Goal: Task Accomplishment & Management: Manage account settings

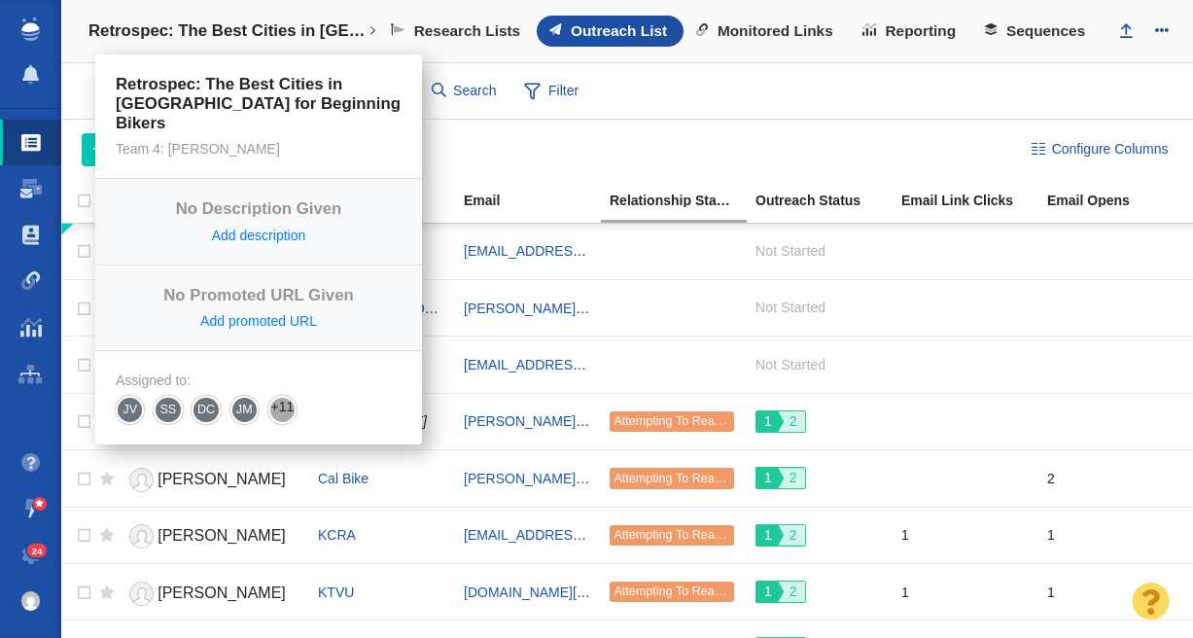
click at [209, 34] on h4 "Retrospec: The Best Cities in [GEOGRAPHIC_DATA] for Beginning Bikers" at bounding box center [229, 30] width 280 height 19
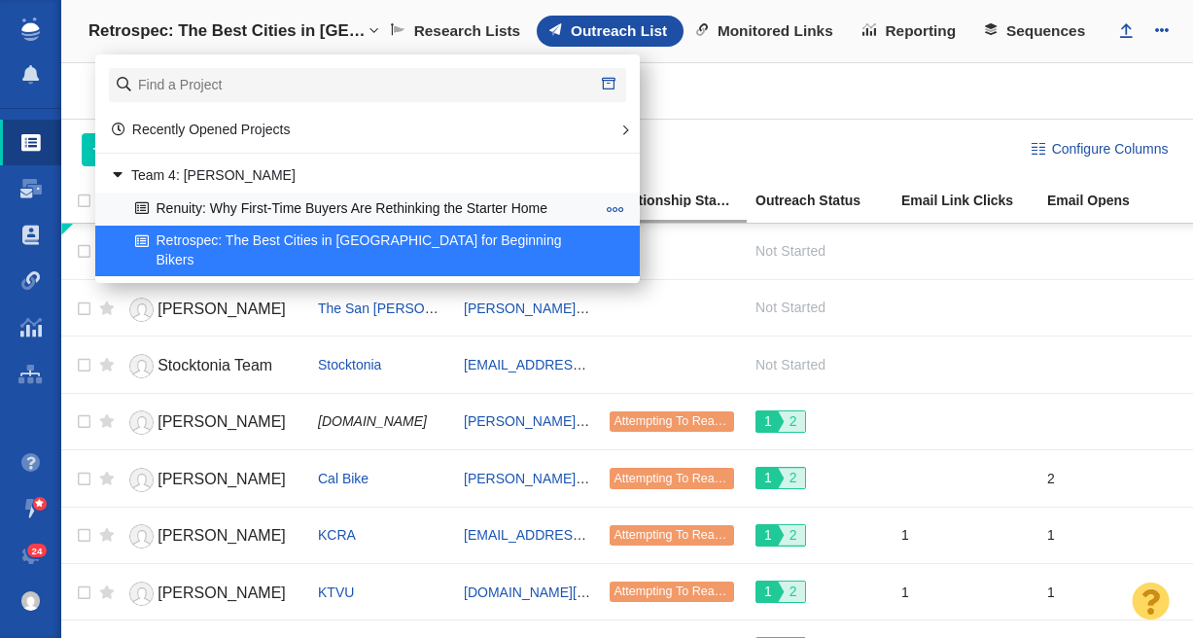
click at [261, 206] on link "Renuity: Why First-Time Buyers Are Rethinking the Starter Home" at bounding box center [365, 209] width 470 height 30
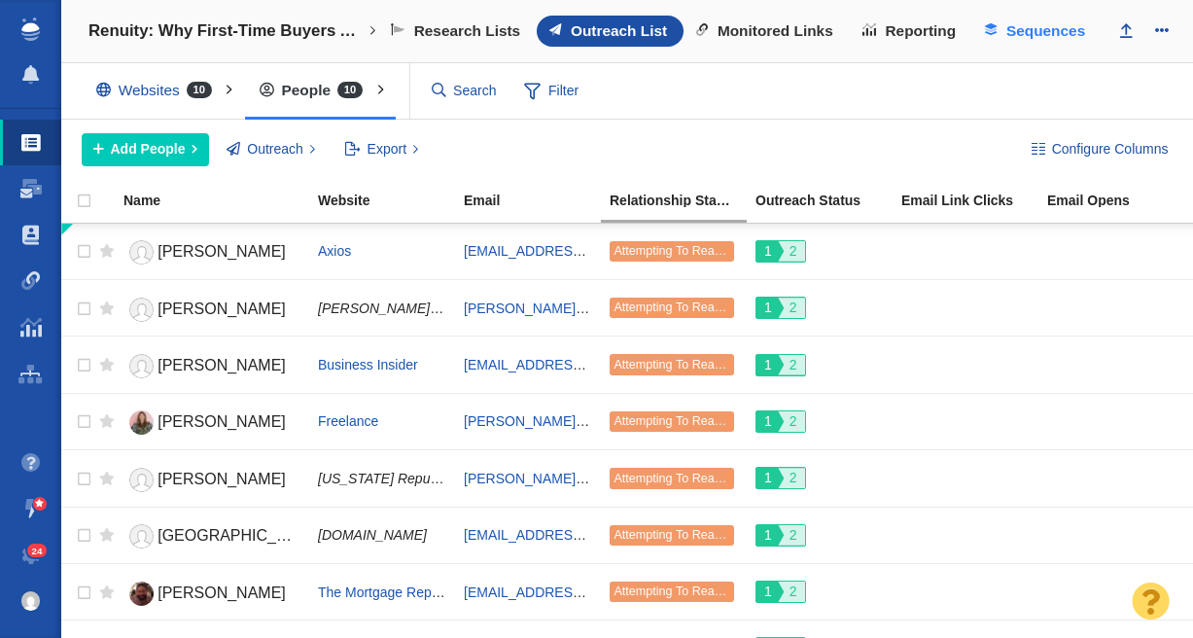
click at [1063, 29] on span "Sequences" at bounding box center [1046, 31] width 79 height 18
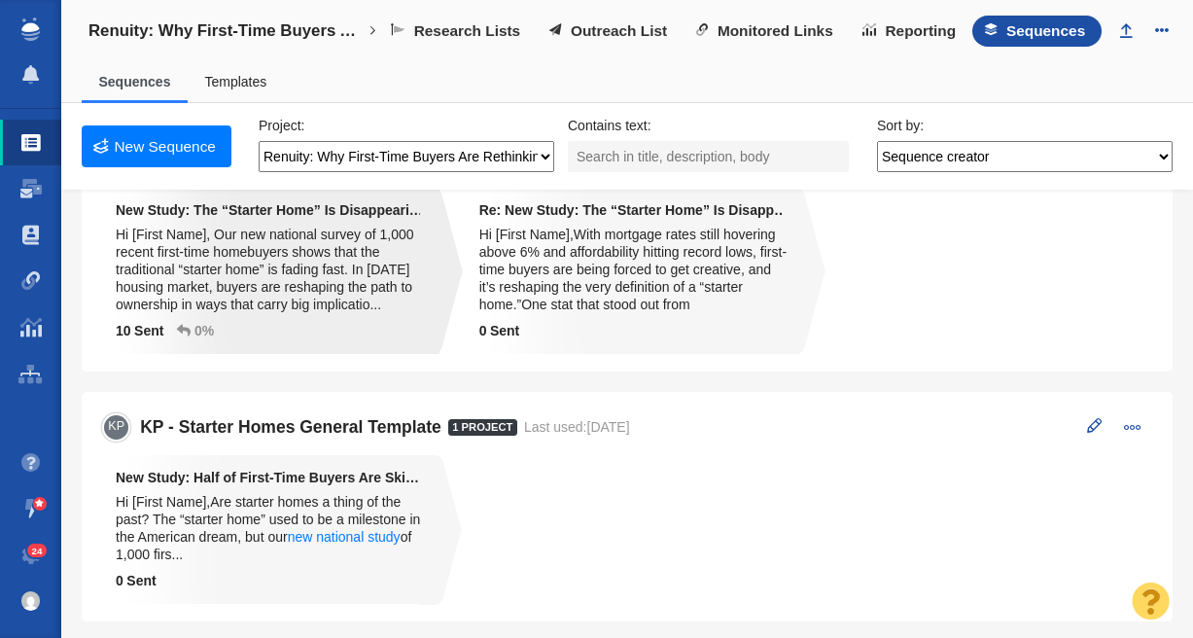
scroll to position [87, 0]
click at [620, 29] on span "Outreach List" at bounding box center [619, 31] width 96 height 18
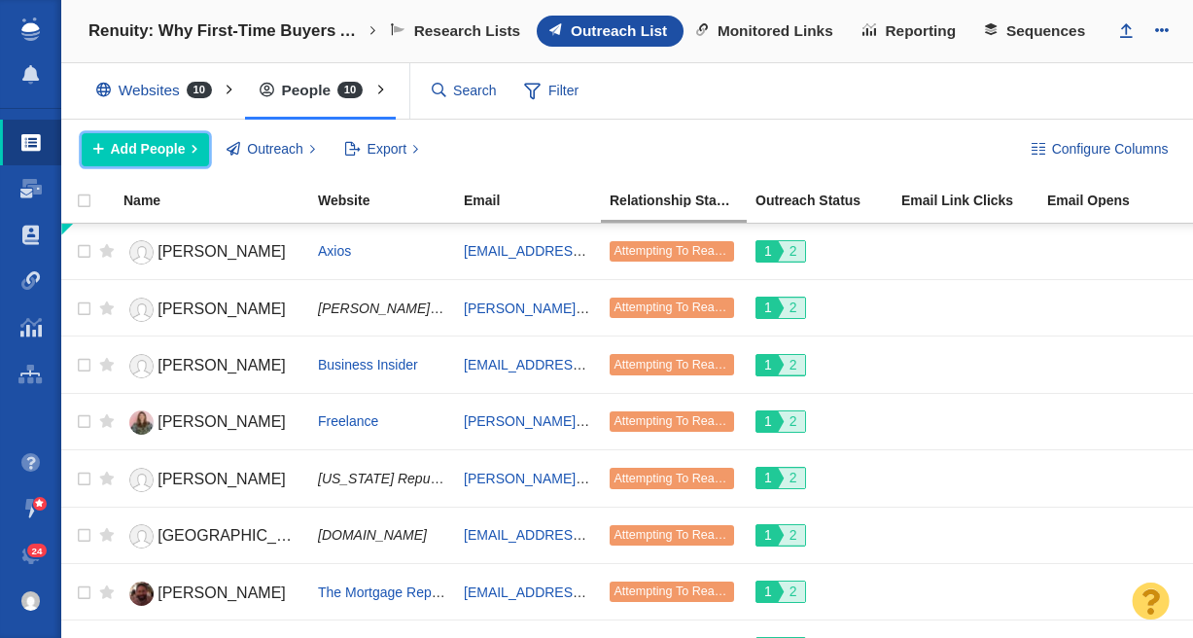
click at [149, 157] on span "Add People" at bounding box center [148, 149] width 75 height 20
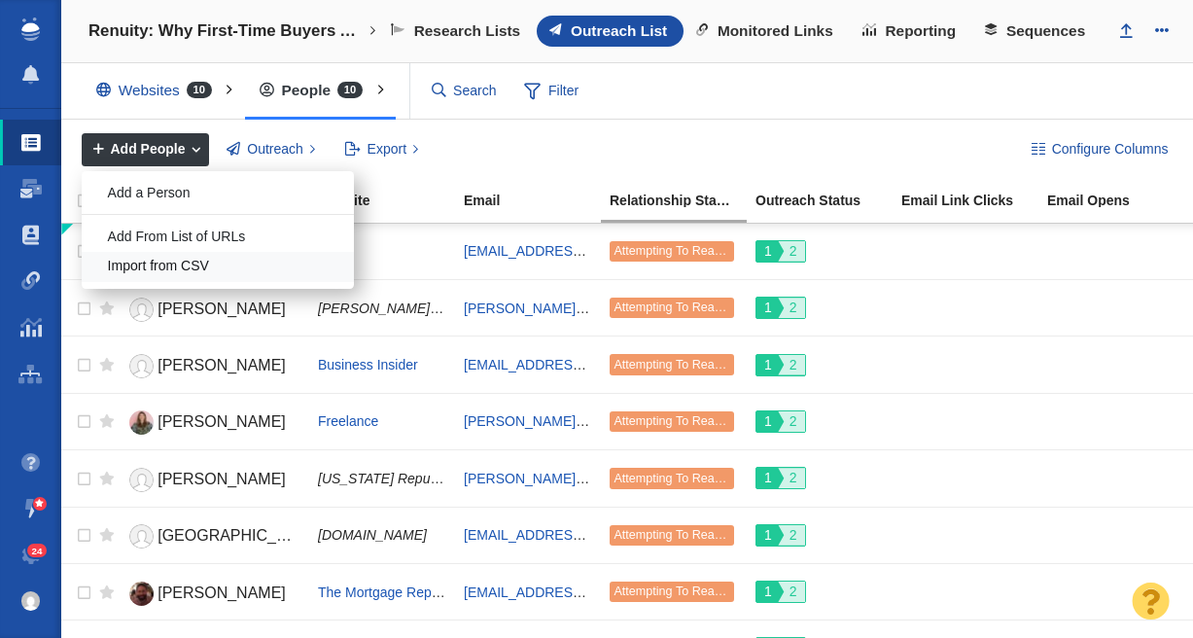
click at [215, 267] on div "Import from CSV" at bounding box center [218, 267] width 272 height 30
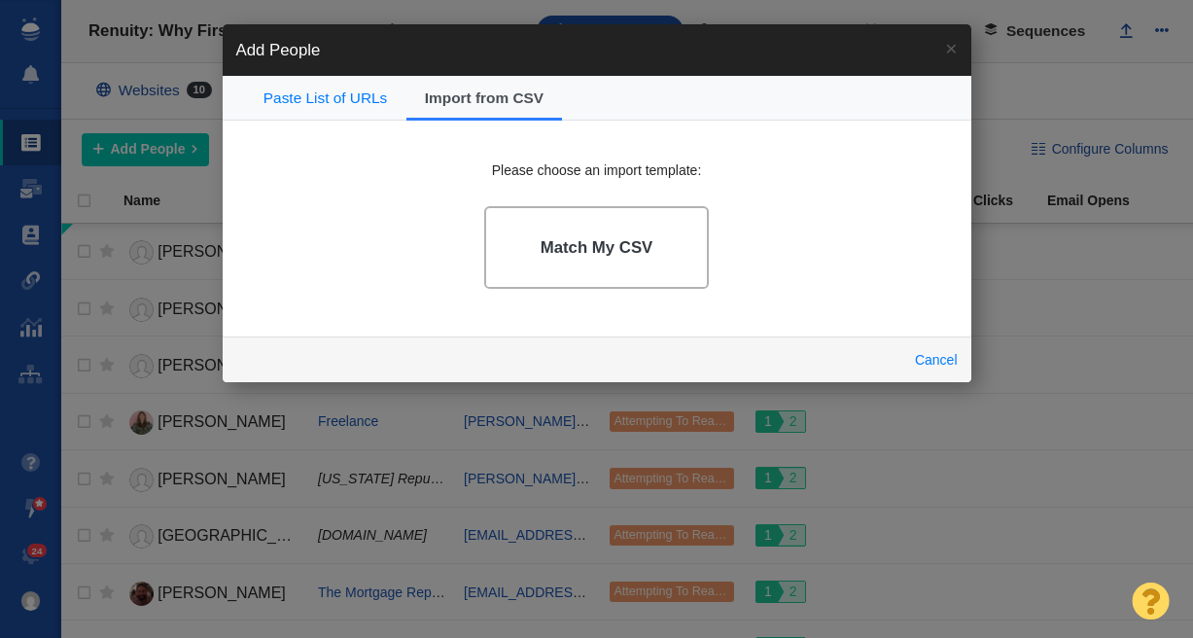
click at [631, 247] on h4 "Match My CSV" at bounding box center [597, 247] width 113 height 19
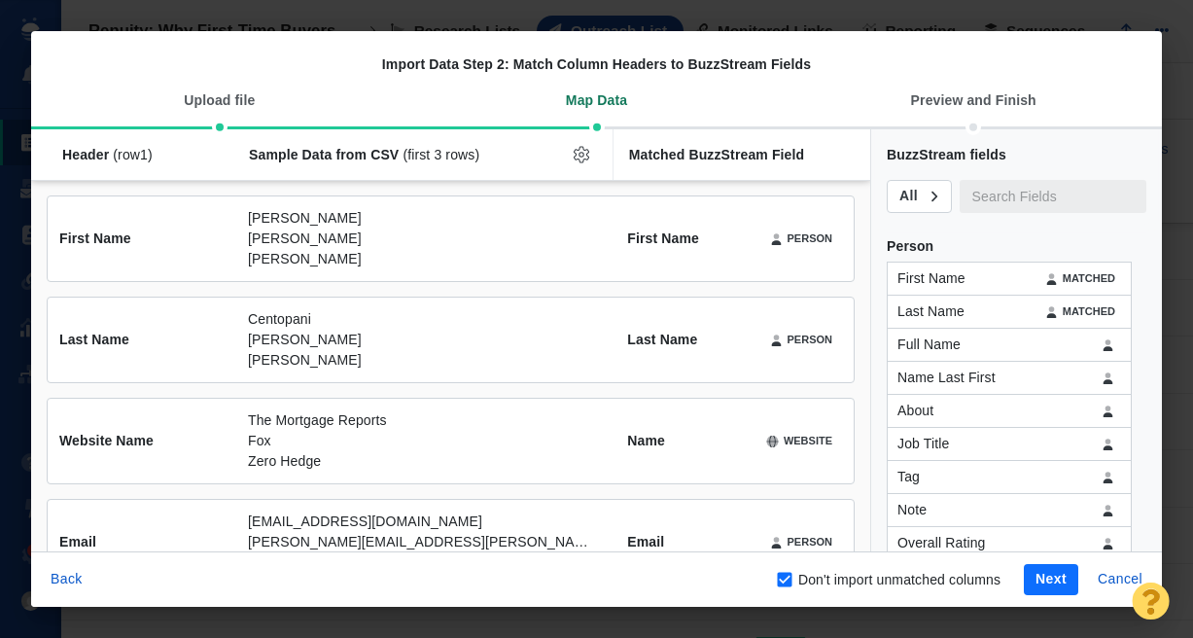
click at [1048, 579] on button "Next" at bounding box center [1051, 579] width 54 height 31
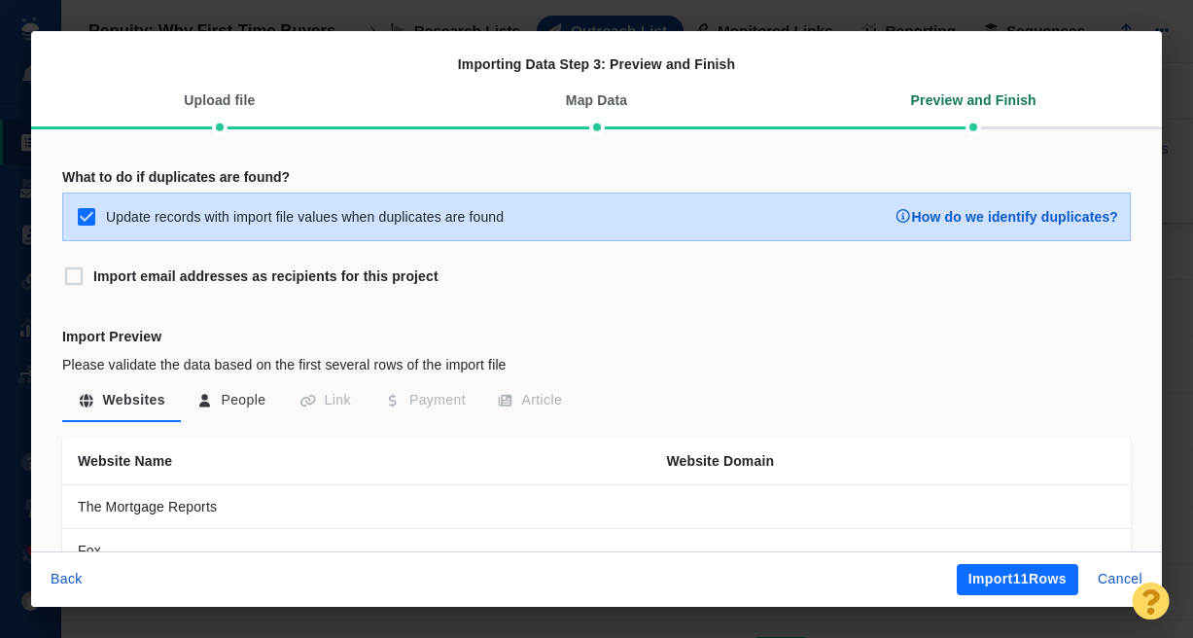
click at [1047, 579] on button "Import 11 Rows" at bounding box center [1018, 579] width 122 height 31
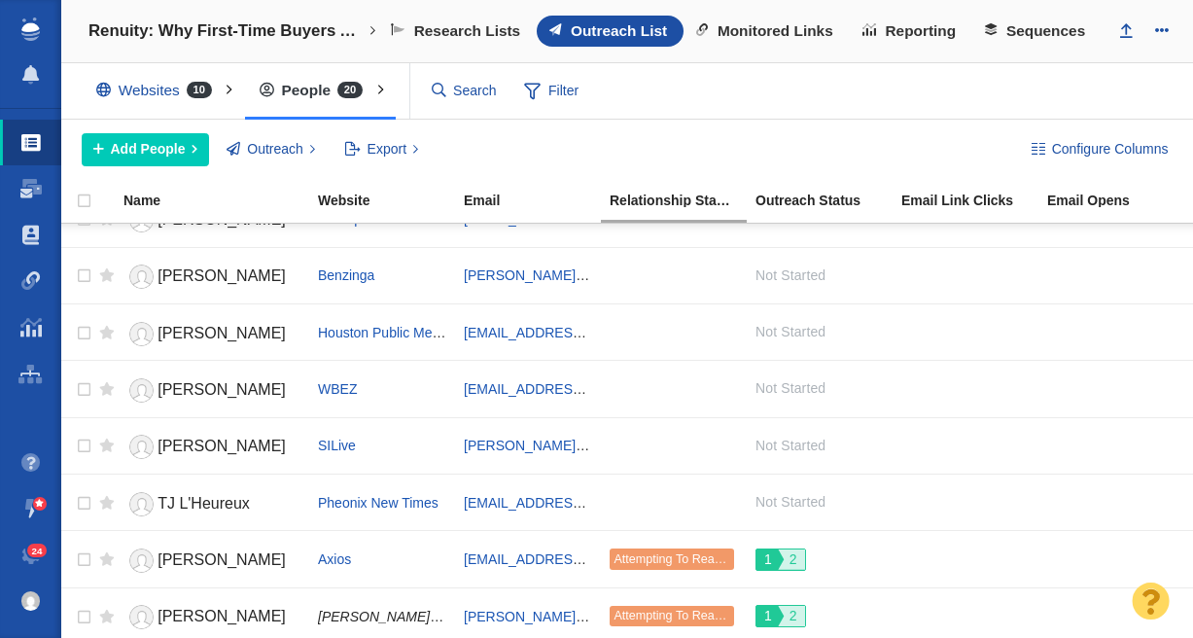
scroll to position [278, 0]
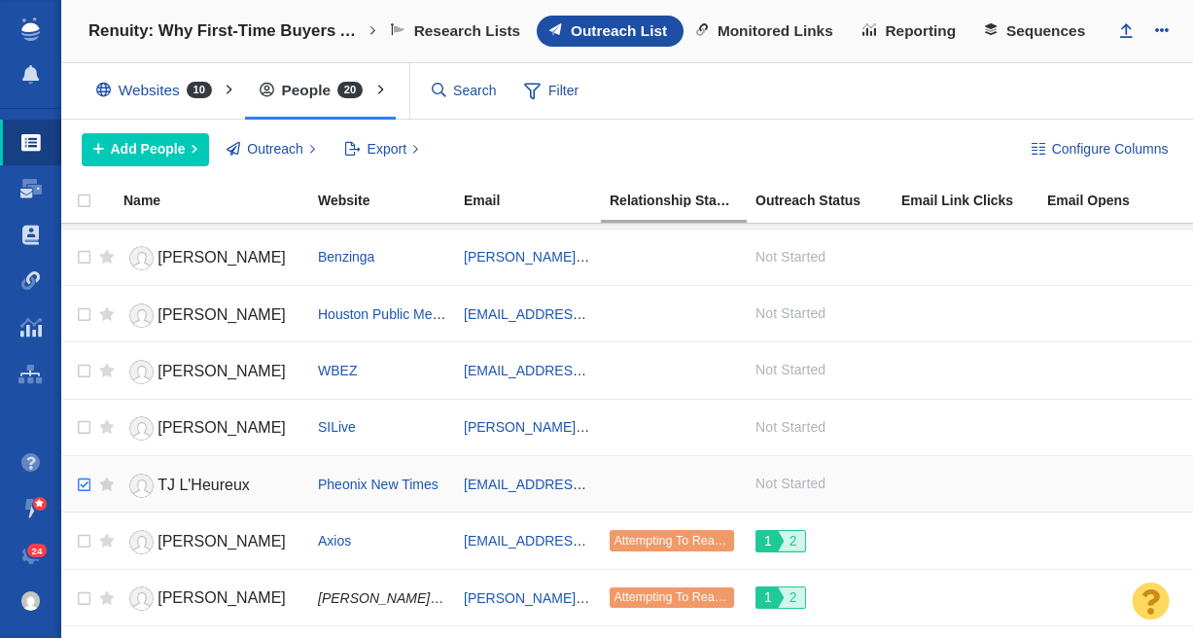
checkbox input "true"
click at [86, 481] on input "checkbox" at bounding box center [81, 485] width 29 height 43
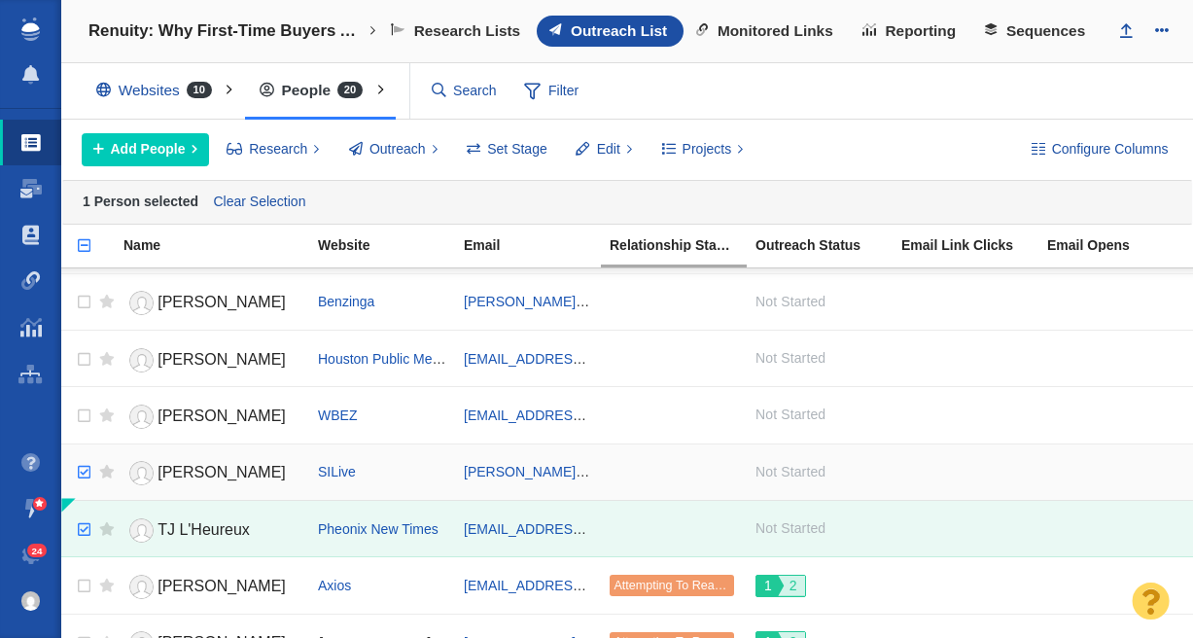
checkbox input "true"
click at [86, 463] on input "checkbox" at bounding box center [81, 472] width 29 height 43
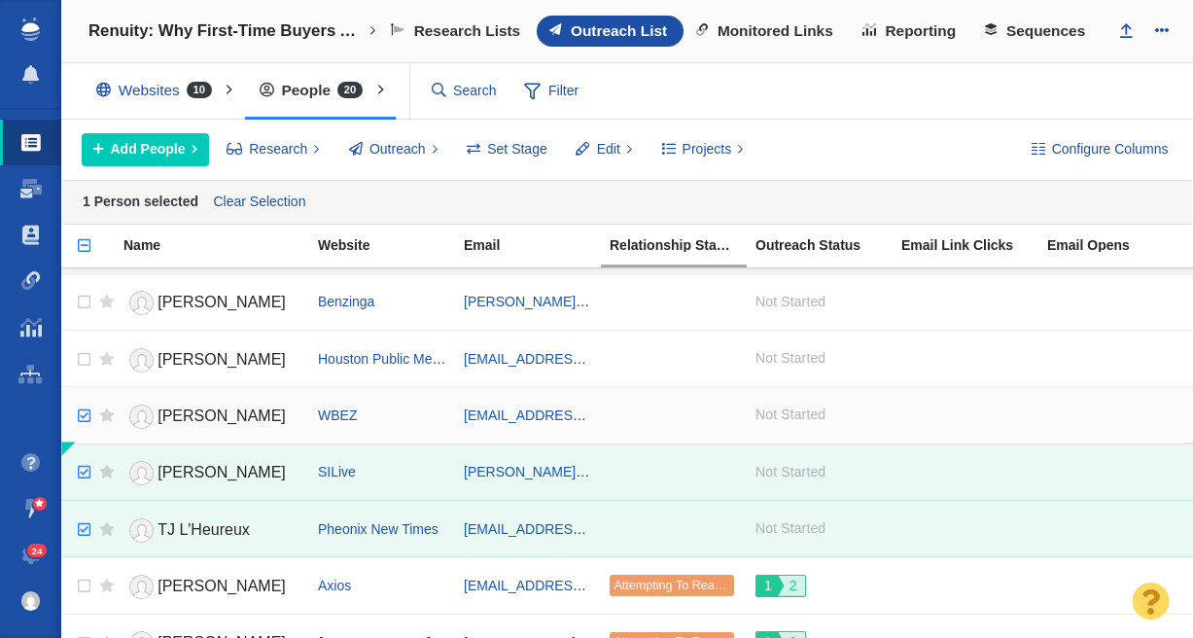
checkbox input "true"
click at [86, 417] on input "checkbox" at bounding box center [81, 416] width 29 height 43
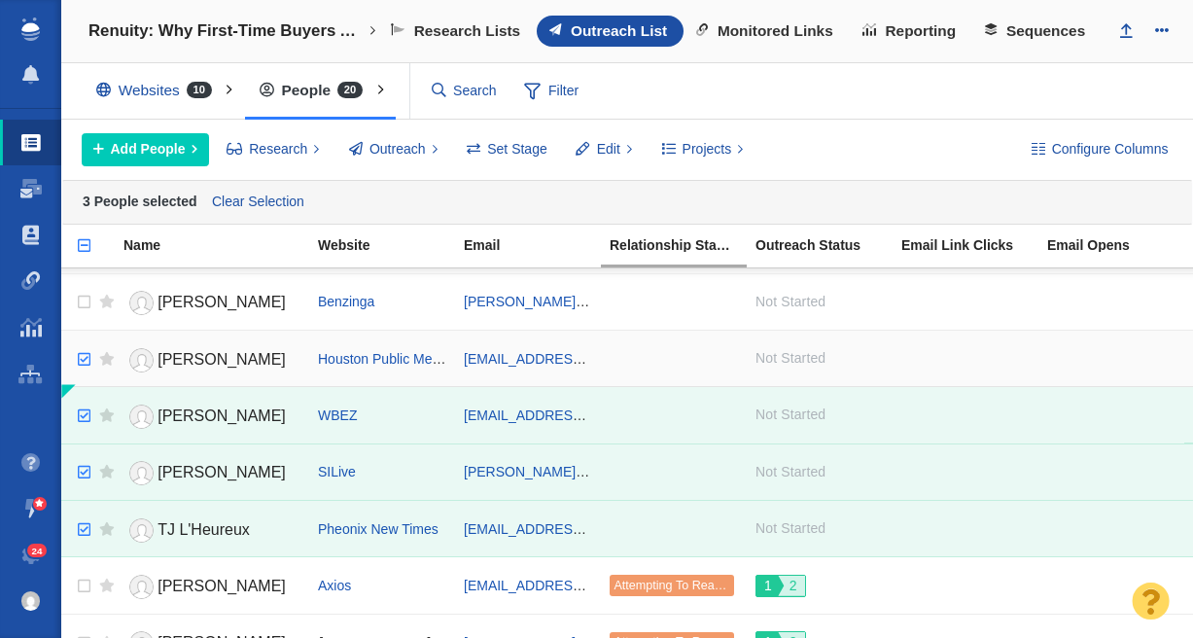
checkbox input "true"
click at [86, 354] on input "checkbox" at bounding box center [81, 359] width 29 height 43
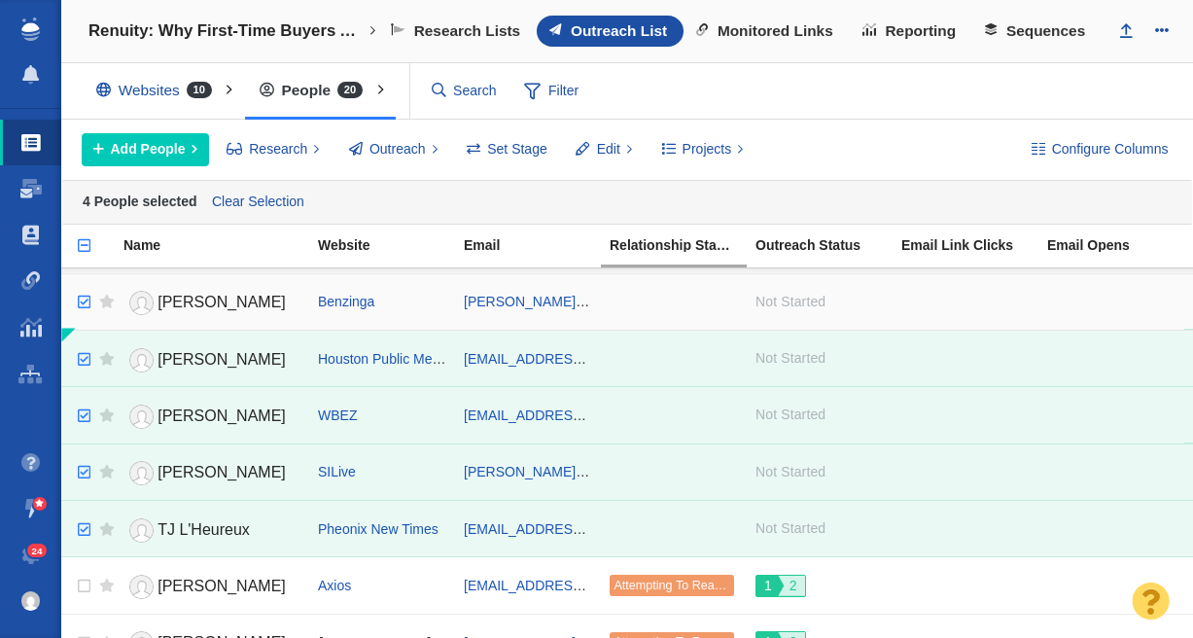
checkbox input "true"
click at [83, 310] on input "checkbox" at bounding box center [81, 302] width 29 height 43
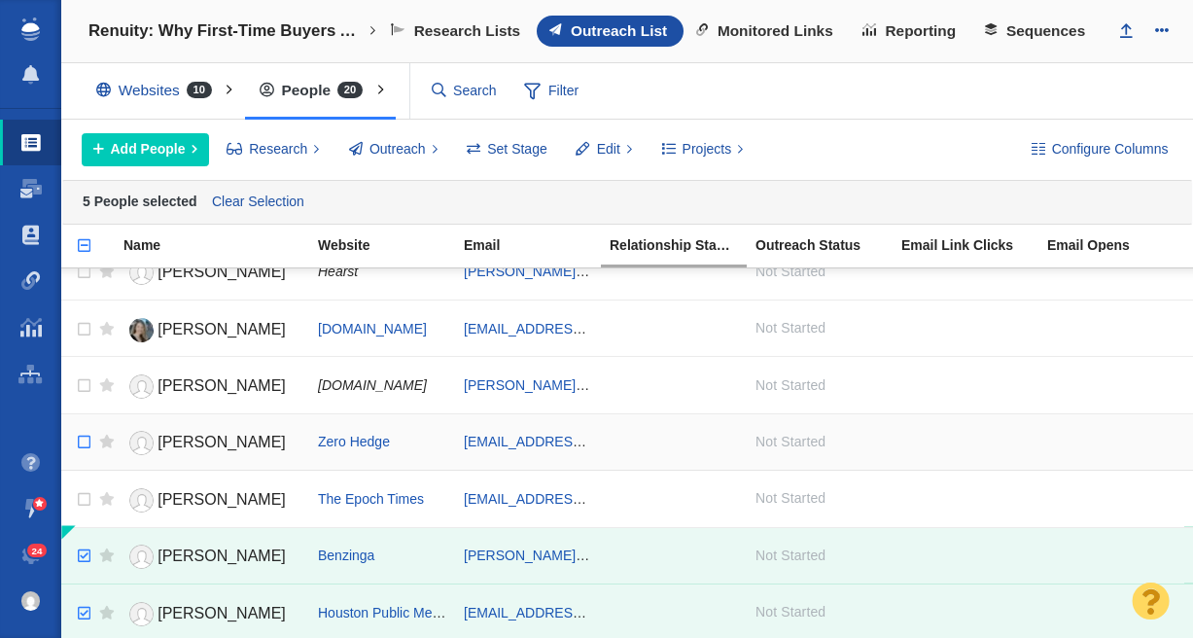
scroll to position [21, 0]
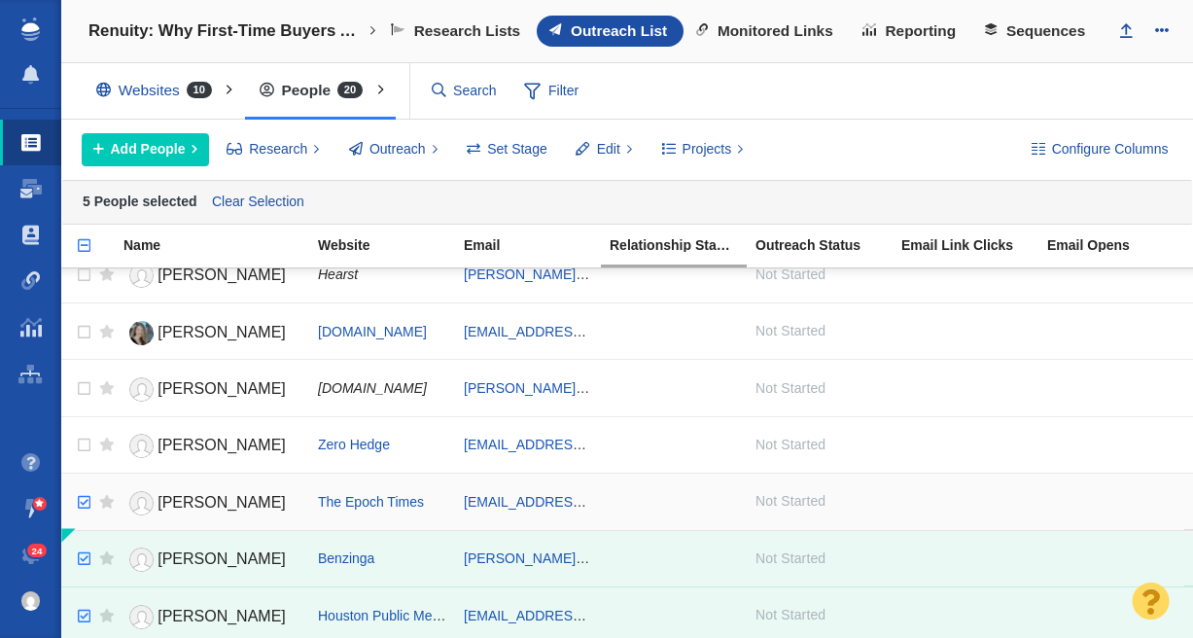
checkbox input "true"
click at [86, 502] on input "checkbox" at bounding box center [81, 502] width 29 height 43
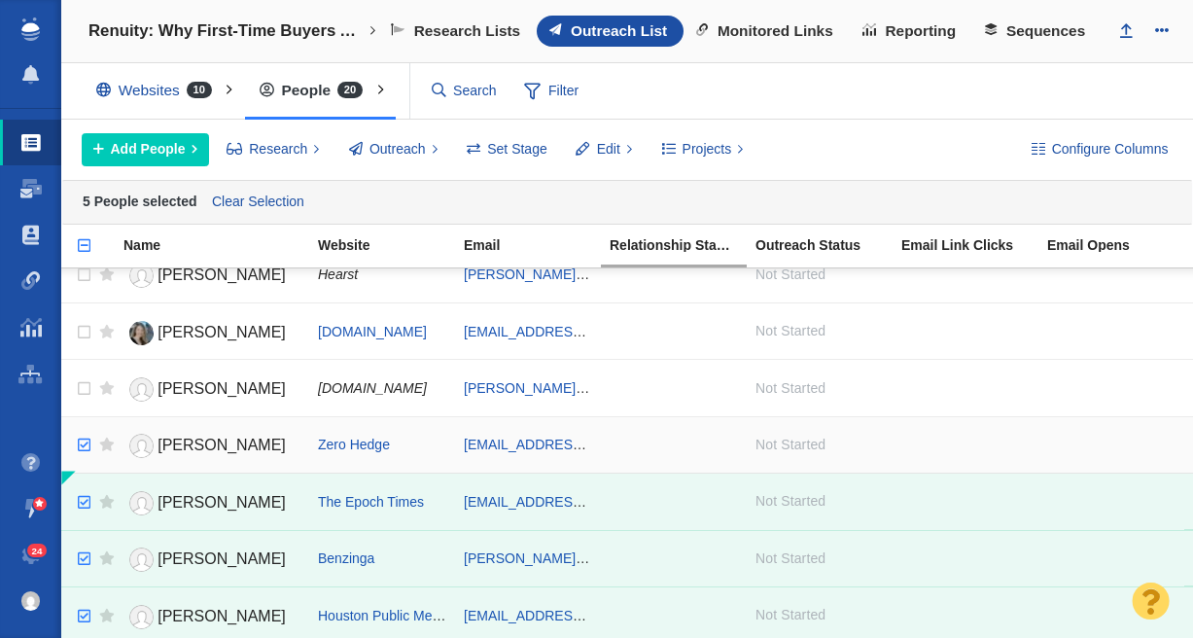
checkbox input "true"
click at [84, 440] on input "checkbox" at bounding box center [81, 445] width 29 height 43
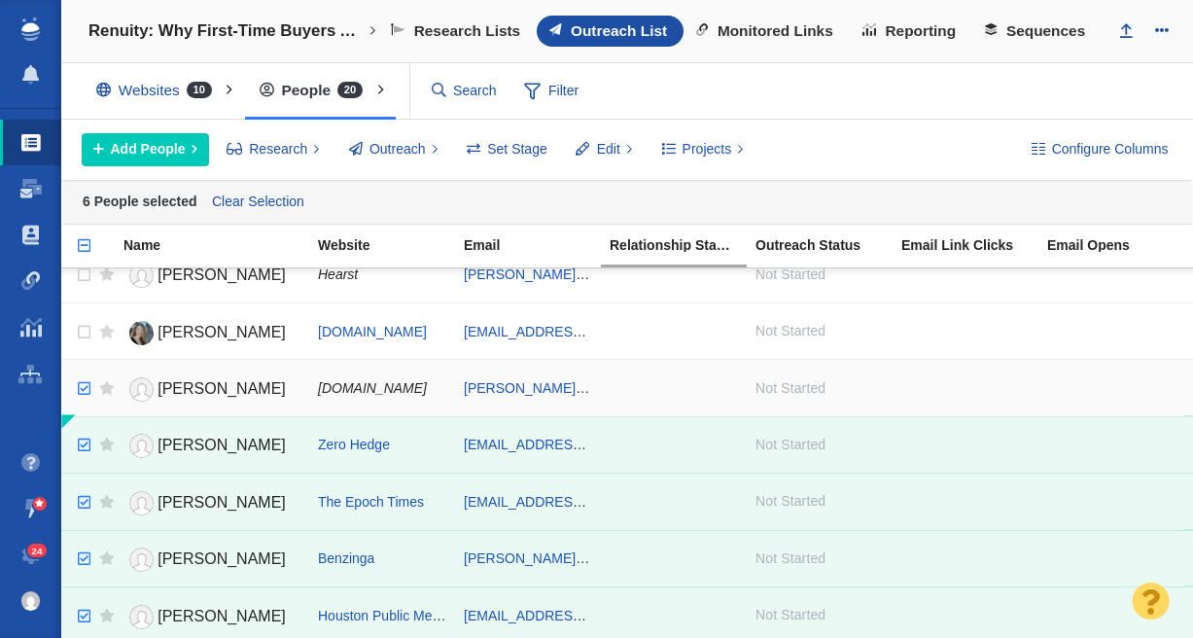
checkbox input "true"
click at [87, 376] on input "checkbox" at bounding box center [81, 389] width 29 height 43
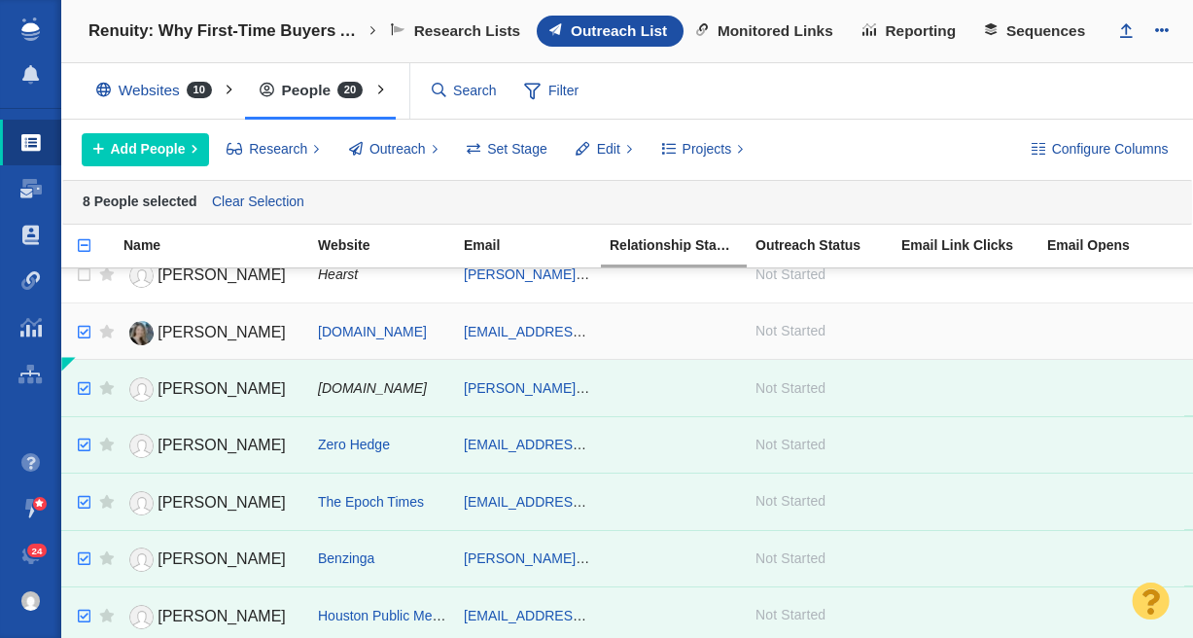
checkbox input "true"
click at [87, 326] on input "checkbox" at bounding box center [81, 332] width 29 height 43
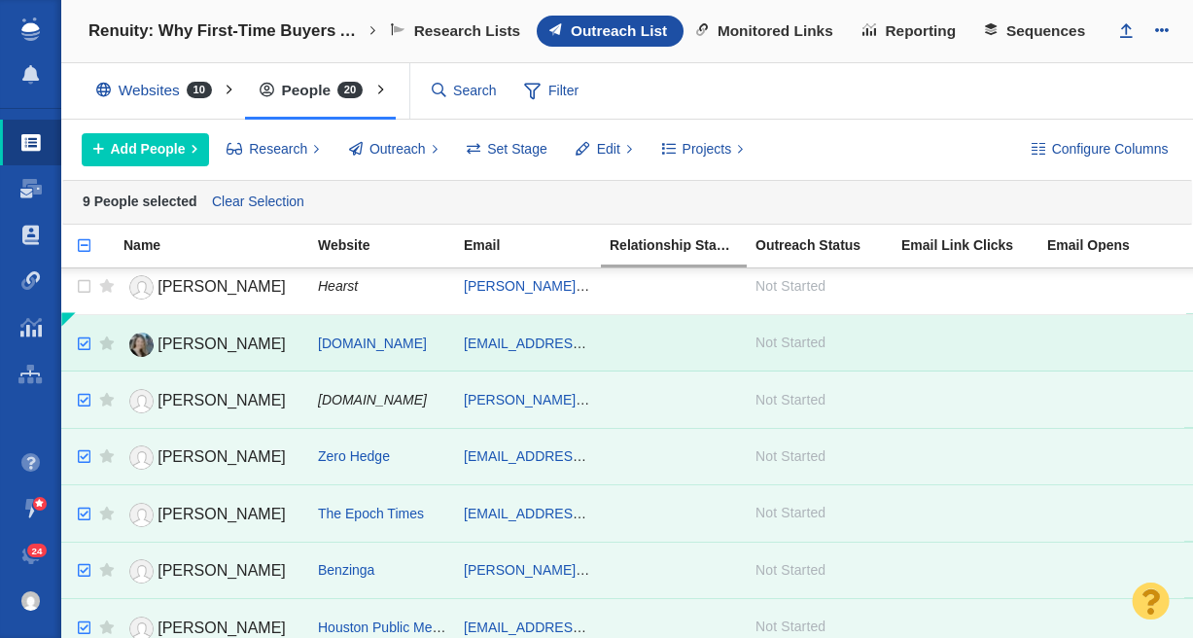
scroll to position [0, 0]
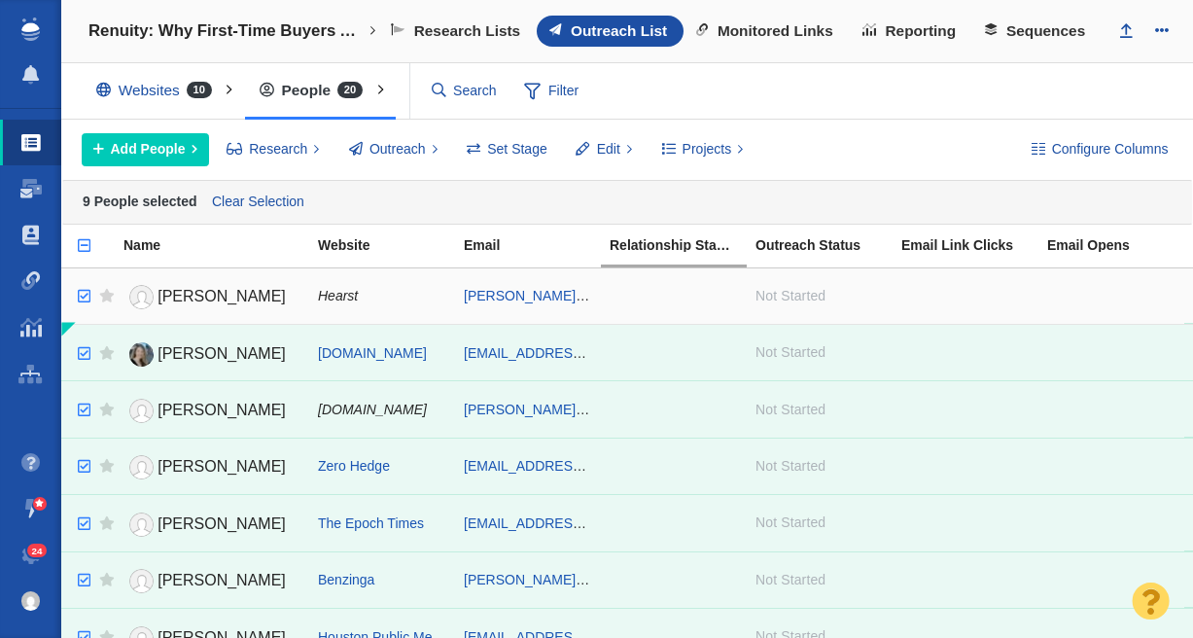
checkbox input "true"
click at [86, 288] on input "checkbox" at bounding box center [81, 296] width 29 height 43
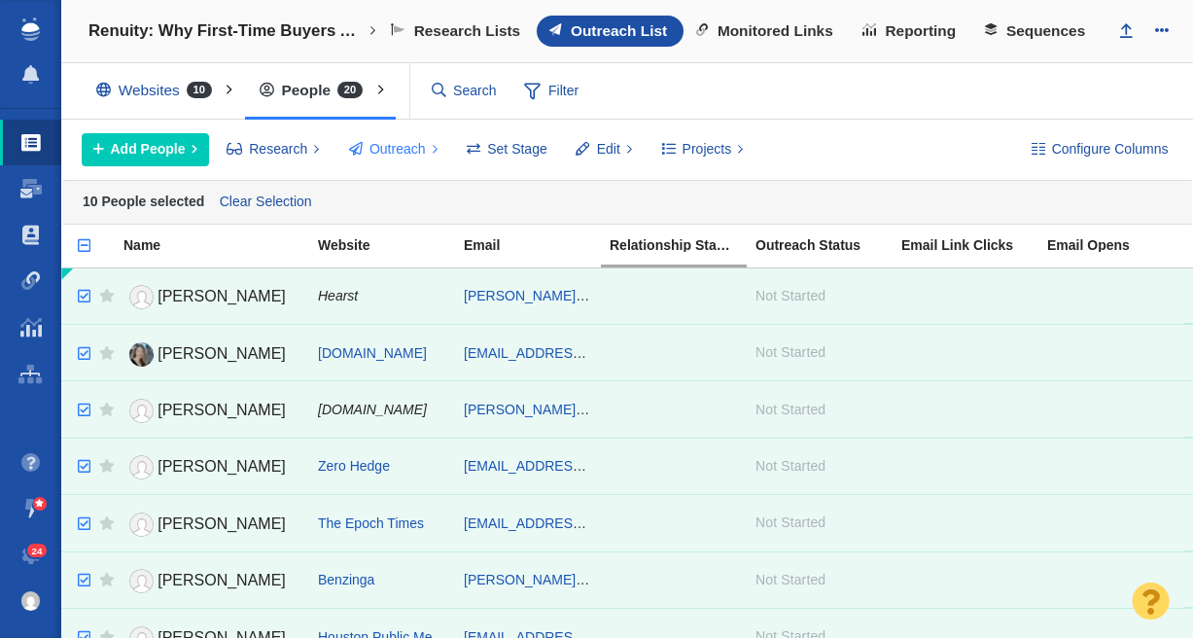
click at [381, 151] on span "Outreach" at bounding box center [398, 149] width 56 height 20
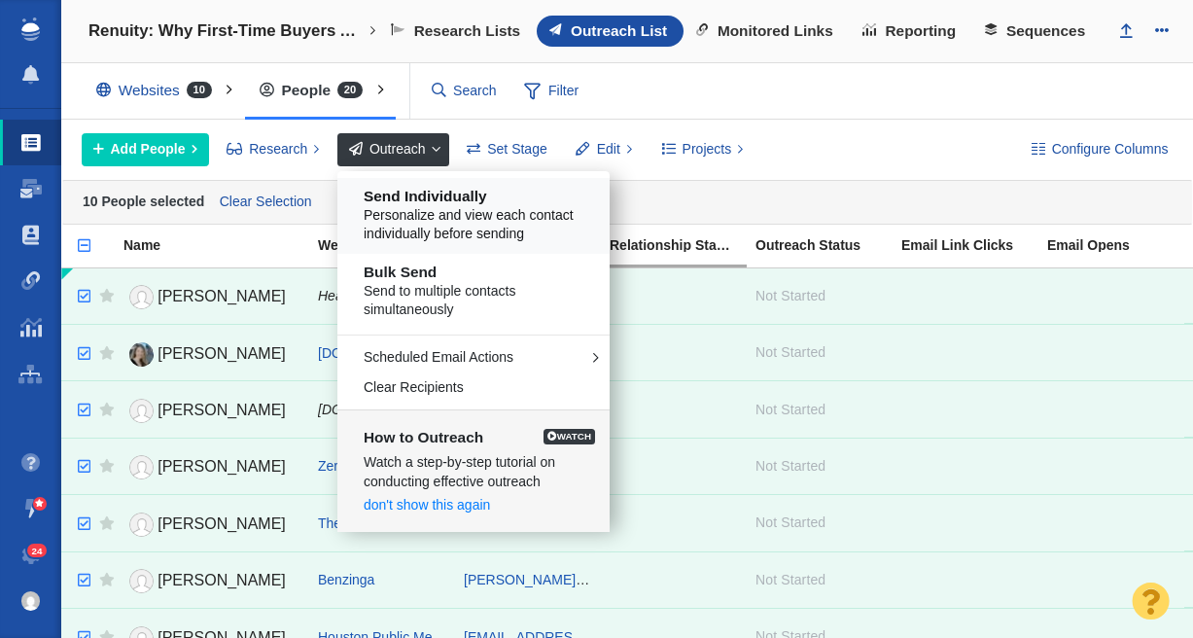
click at [419, 217] on span "Personalize and view each contact individually before sending" at bounding box center [481, 225] width 234 height 38
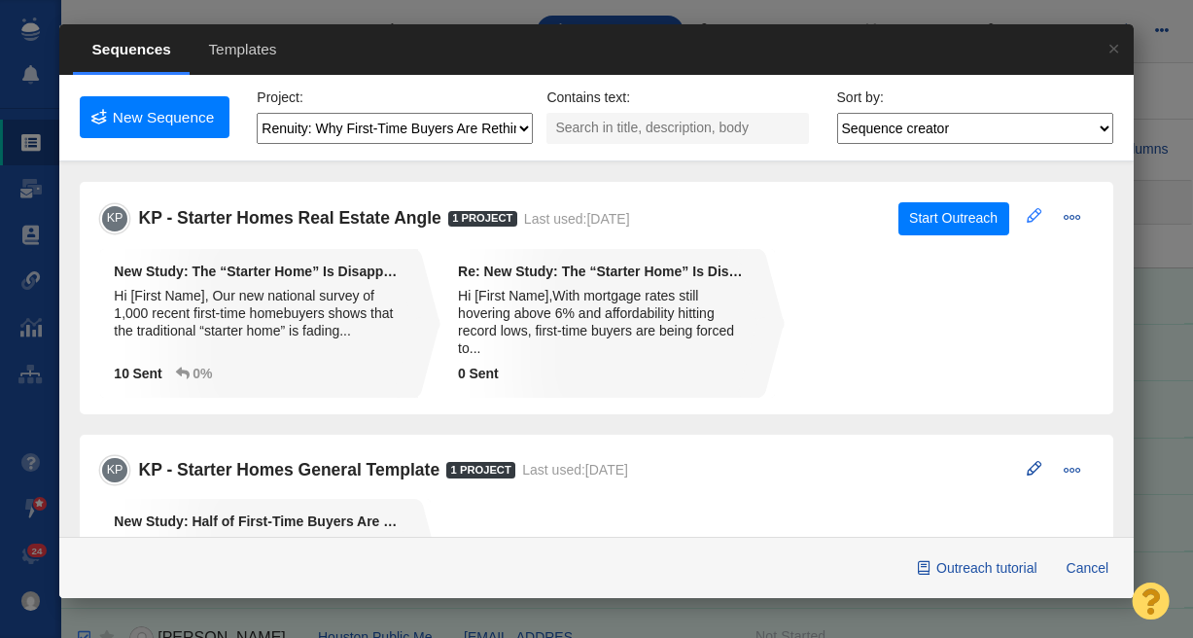
click at [1027, 218] on span at bounding box center [1034, 215] width 15 height 15
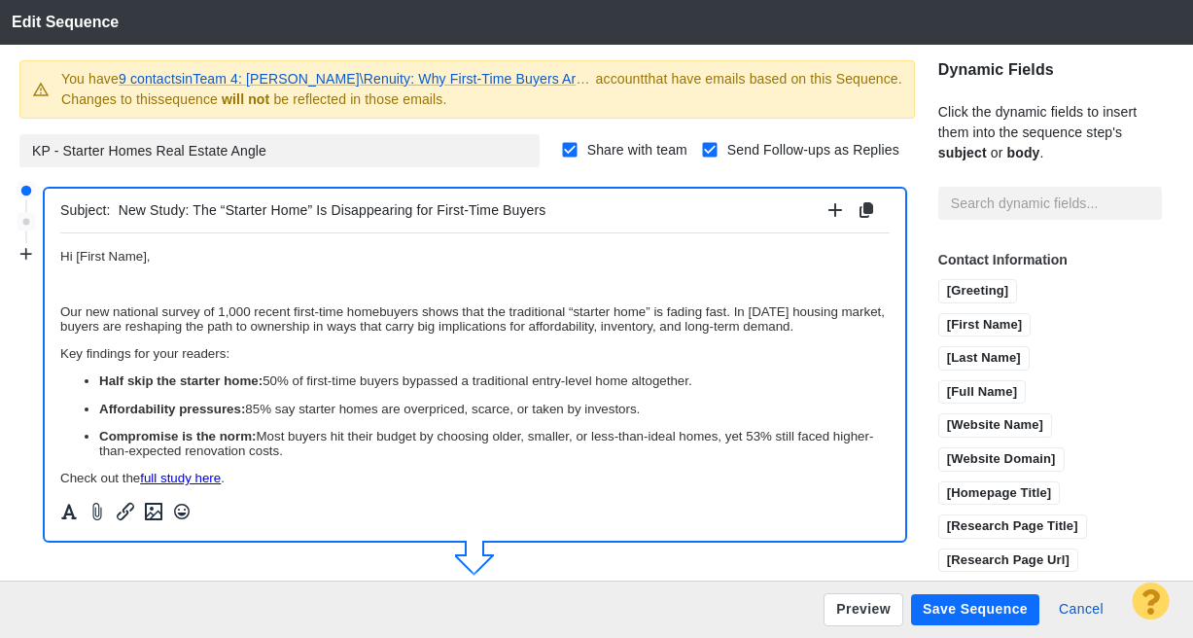
click at [158, 286] on p "Rich Text Area. Press ALT-0 for help." at bounding box center [475, 282] width 830 height 15
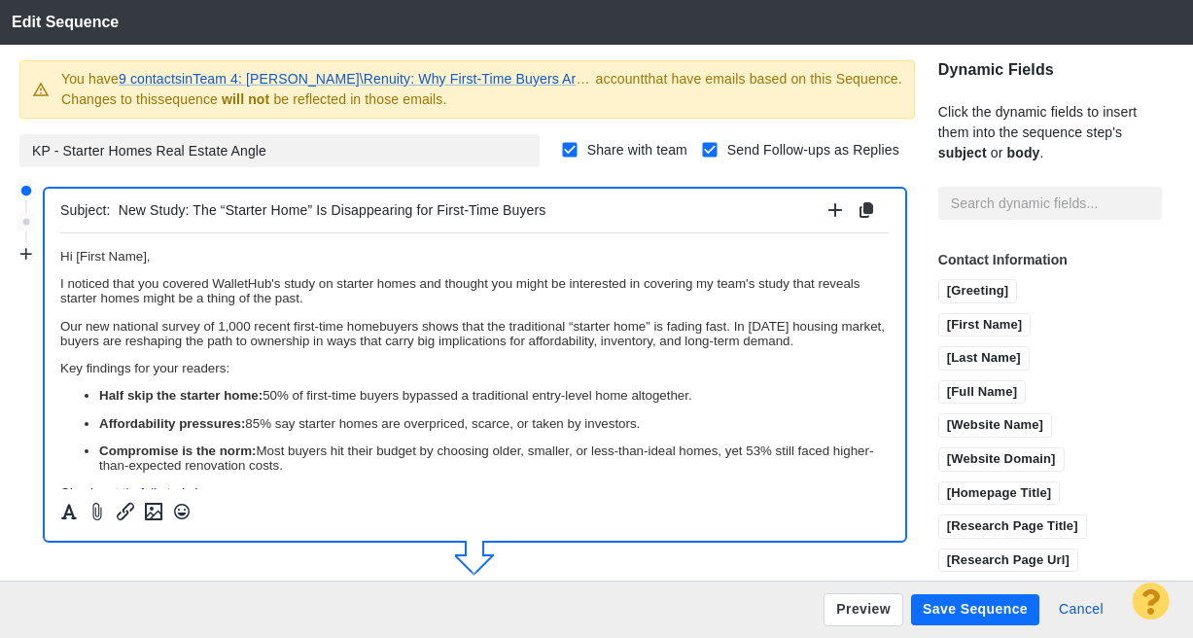
click at [414, 288] on p "I noticed that you covered WalletHub's study on starter homes and thought you m…" at bounding box center [475, 289] width 830 height 29
drag, startPoint x: 701, startPoint y: 286, endPoint x: 758, endPoint y: 280, distance: 56.7
click at [758, 280] on p "I noticed that you covered [PERSON_NAME]'s study on starter homes, and thought …" at bounding box center [475, 289] width 830 height 29
click at [372, 300] on p "I noticed that you covered WalletHub's study on starter homes, and thought you …" at bounding box center [475, 289] width 830 height 29
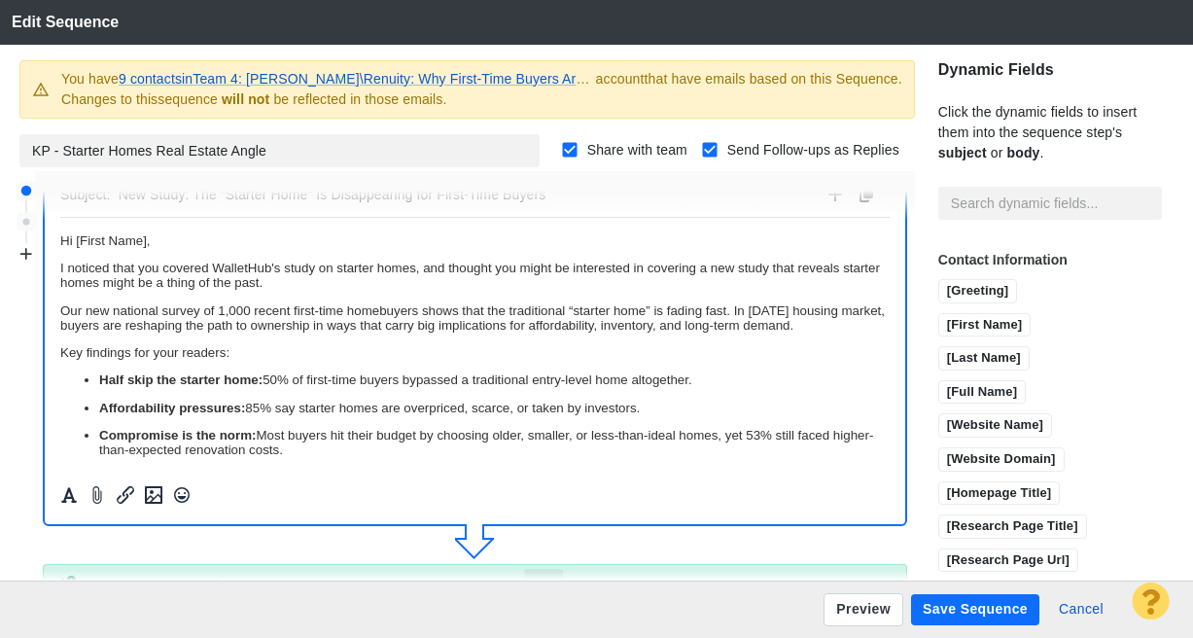
scroll to position [16, 0]
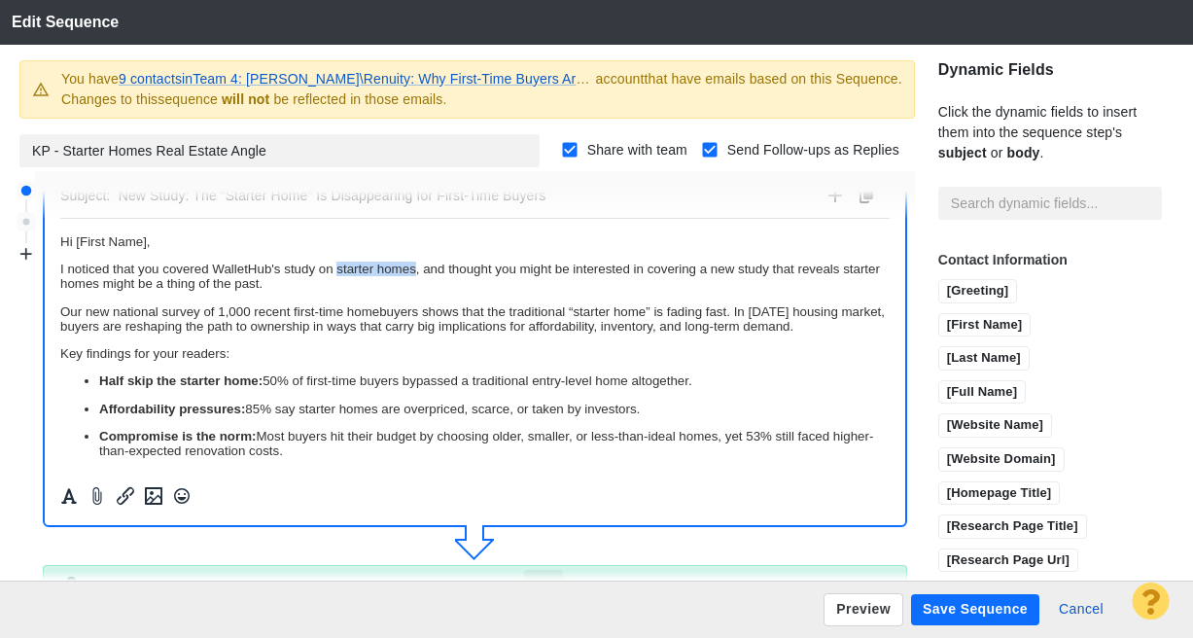
drag, startPoint x: 337, startPoint y: 268, endPoint x: 414, endPoint y: 268, distance: 77.8
click at [414, 268] on p "I noticed that you covered WalletHub's study on starter homes, and thought you …" at bounding box center [475, 275] width 830 height 29
click at [345, 266] on p "I noticed that you covered WalletHub's study on Best & Worst Cities for First-T…" at bounding box center [475, 275] width 830 height 29
click at [410, 267] on p "I noticed that you covered WalletHub's study on the best & Worst Cities for Fir…" at bounding box center [475, 275] width 830 height 29
drag, startPoint x: 447, startPoint y: 271, endPoint x: 458, endPoint y: 271, distance: 10.7
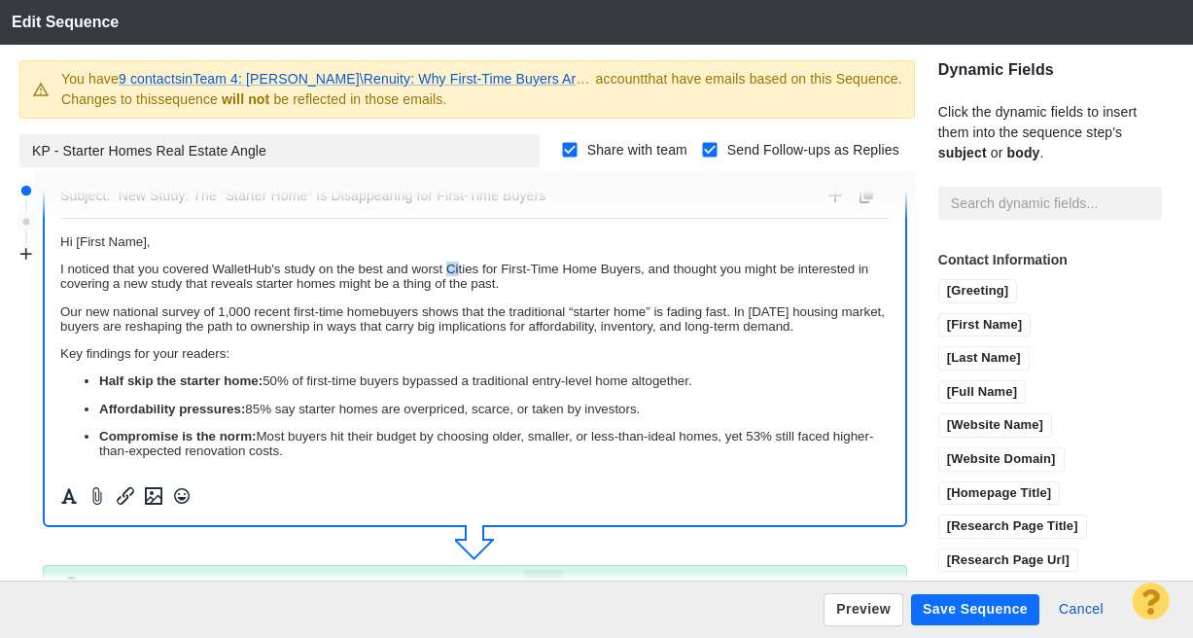
click at [459, 271] on p "I noticed that you covered WalletHub's study on the best and worst Cities for F…" at bounding box center [475, 275] width 830 height 29
click at [501, 271] on p "I noticed that you covered WalletHub's study on the best and worst cties for Fi…" at bounding box center [475, 275] width 830 height 29
click at [452, 267] on p "I noticed that you covered WalletHub's study on the best and worst cties for Fi…" at bounding box center [475, 275] width 830 height 29
click at [498, 267] on p "I noticed that you covered WalletHub's study on the best and worst cities for F…" at bounding box center [475, 275] width 830 height 29
click at [531, 267] on p "I noticed that you covered WalletHub's study on the best and worst cities for f…" at bounding box center [475, 275] width 830 height 29
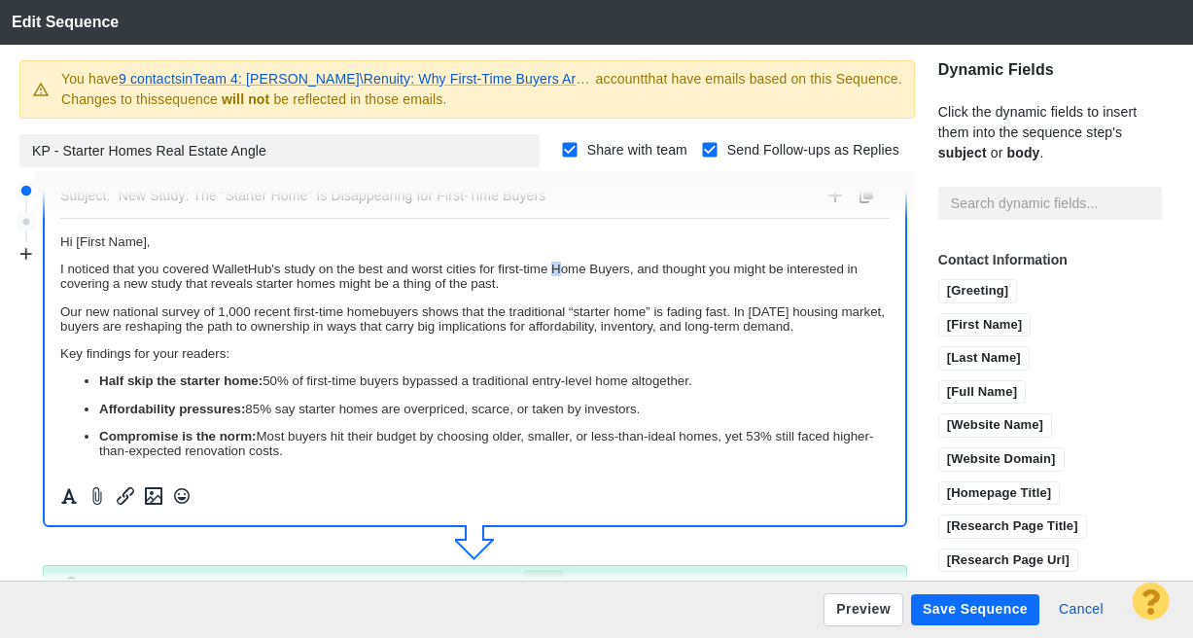
click at [561, 266] on p "I noticed that you covered WalletHub's study on the best and worst cities for f…" at bounding box center [475, 275] width 830 height 29
click at [595, 267] on p "I noticed that you covered WalletHub's study on the best and worst cities for f…" at bounding box center [475, 275] width 830 height 29
click at [620, 284] on p "I noticed that you covered WalletHub's study on the best and worst cities for f…" at bounding box center [475, 275] width 830 height 29
click at [597, 288] on p "I noticed that you covered WalletHub's study on the best and worst cities for f…" at bounding box center [475, 275] width 830 height 29
click at [600, 286] on p "I noticed that you covered WalletHub's study on the best and worst cities for f…" at bounding box center [475, 275] width 830 height 29
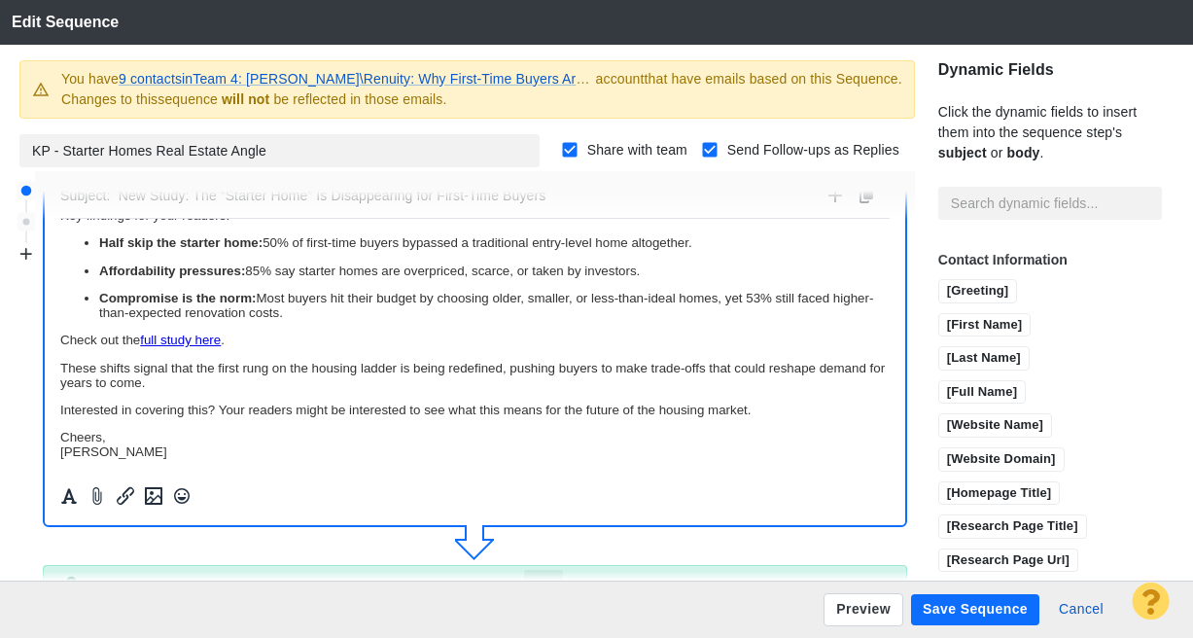
scroll to position [0, 0]
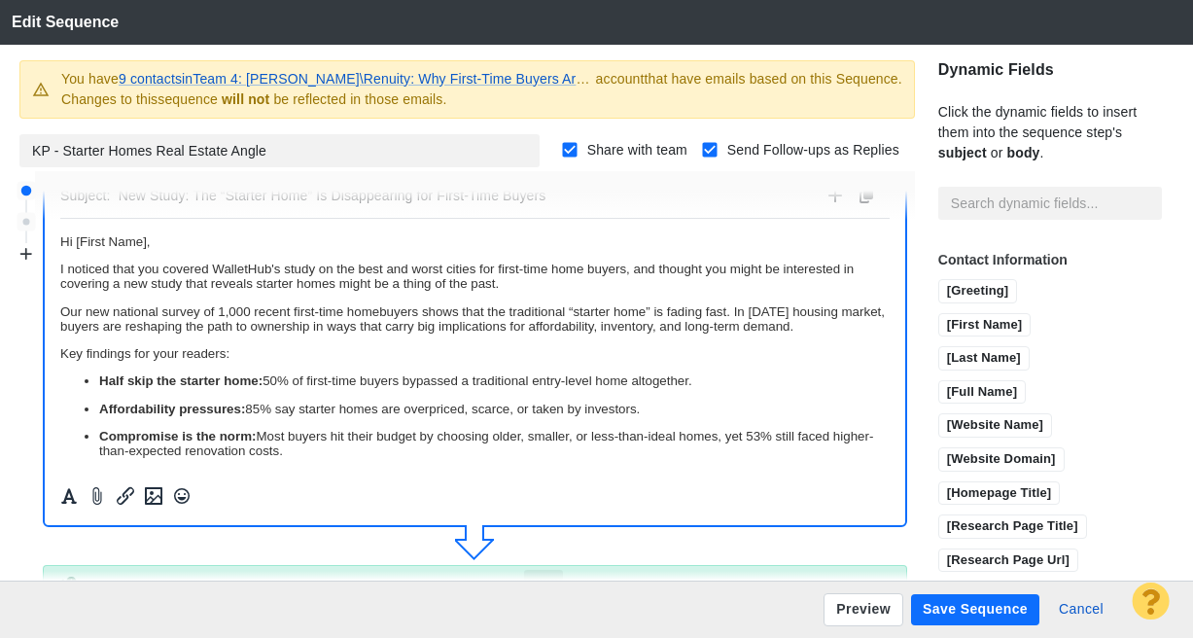
click at [1009, 609] on button "Save Sequence" at bounding box center [975, 609] width 128 height 31
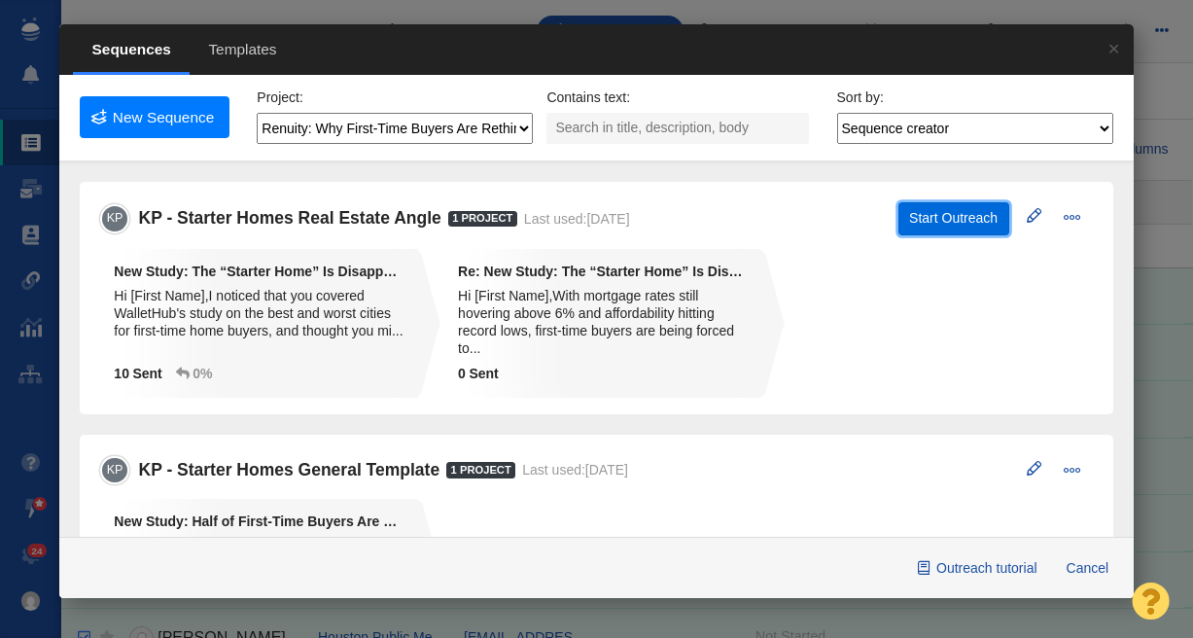
click at [970, 218] on button "Start Outreach" at bounding box center [954, 218] width 111 height 33
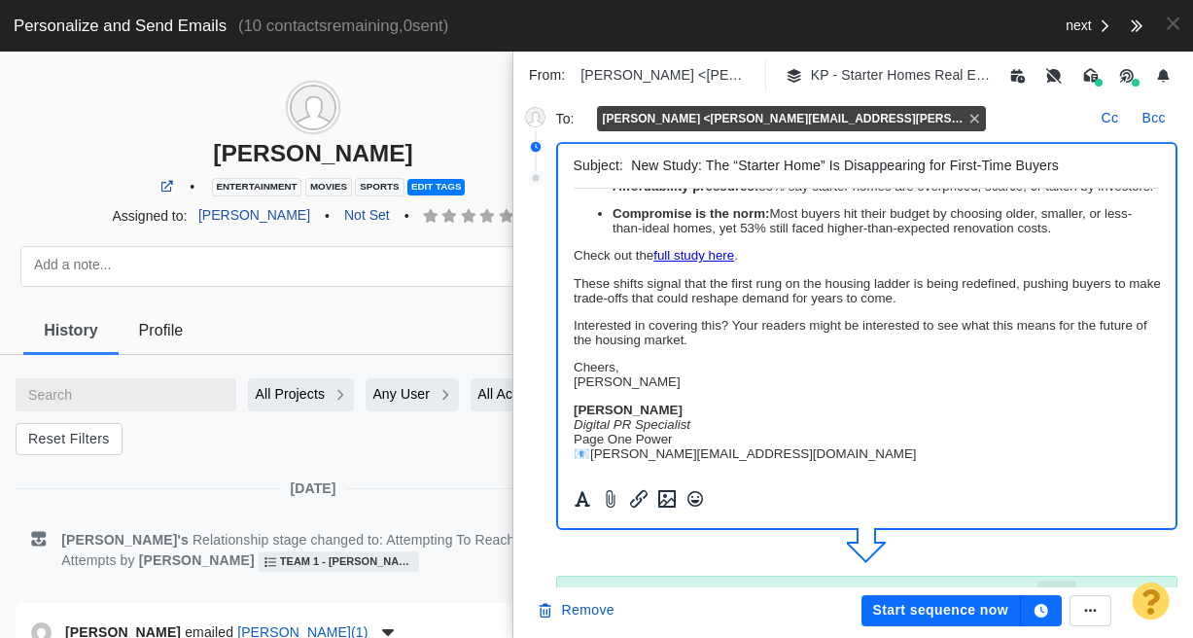
scroll to position [265, 0]
click at [948, 610] on button "Start sequence now" at bounding box center [942, 610] width 160 height 31
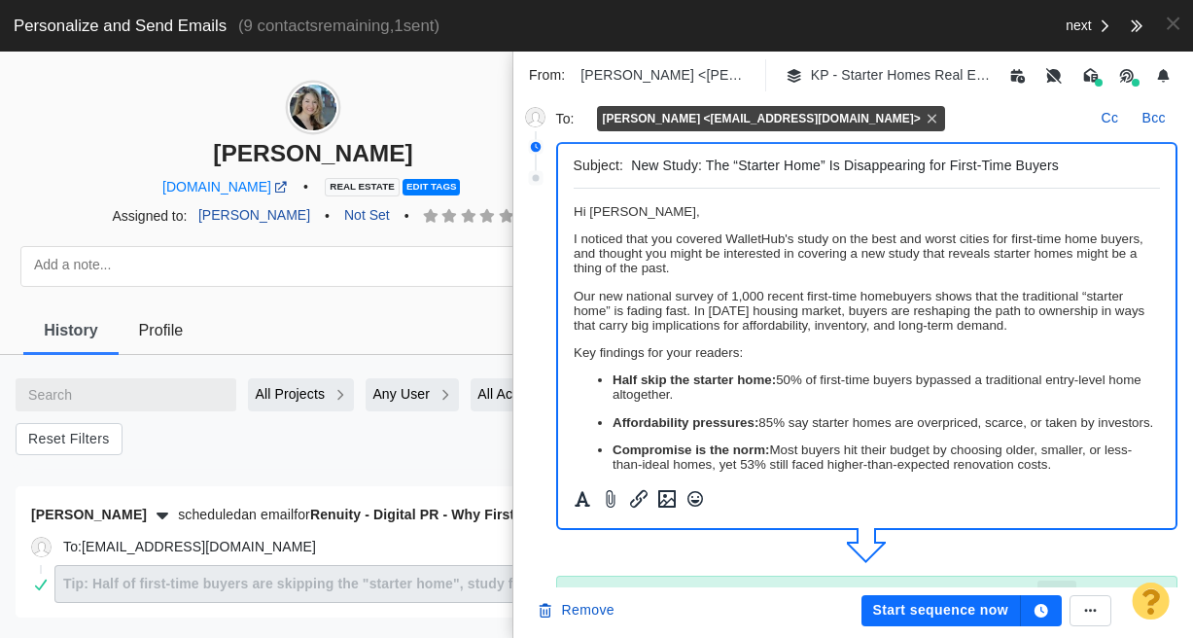
scroll to position [0, 0]
click at [916, 607] on button "Start sequence now" at bounding box center [942, 610] width 160 height 31
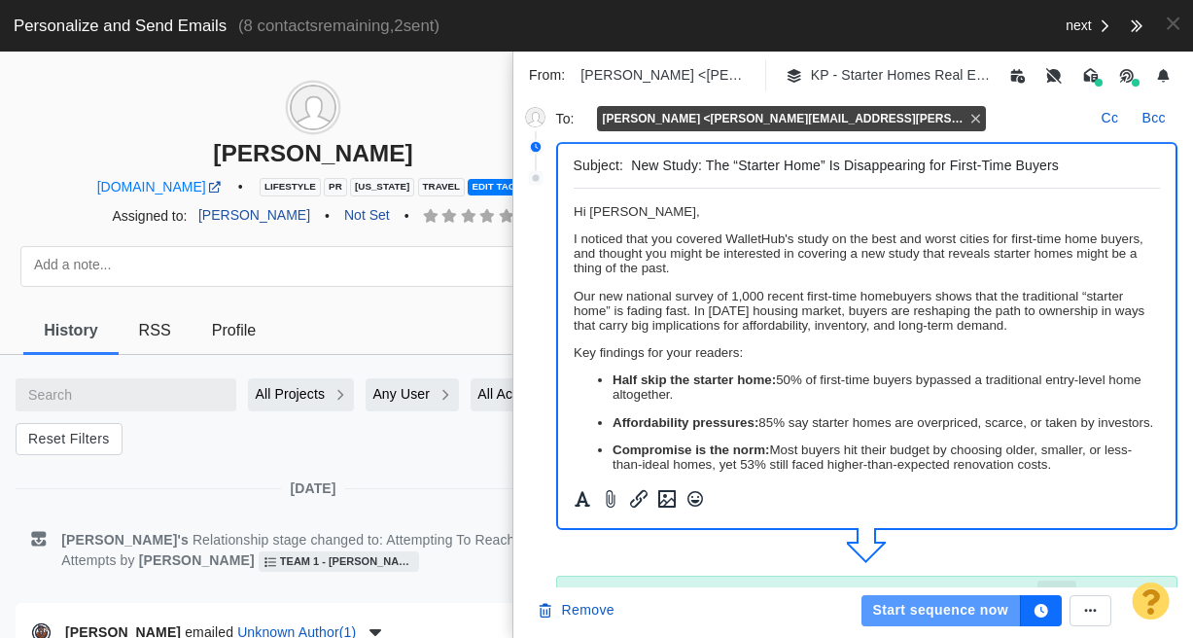
click at [916, 607] on button "Start sequence now" at bounding box center [942, 610] width 160 height 31
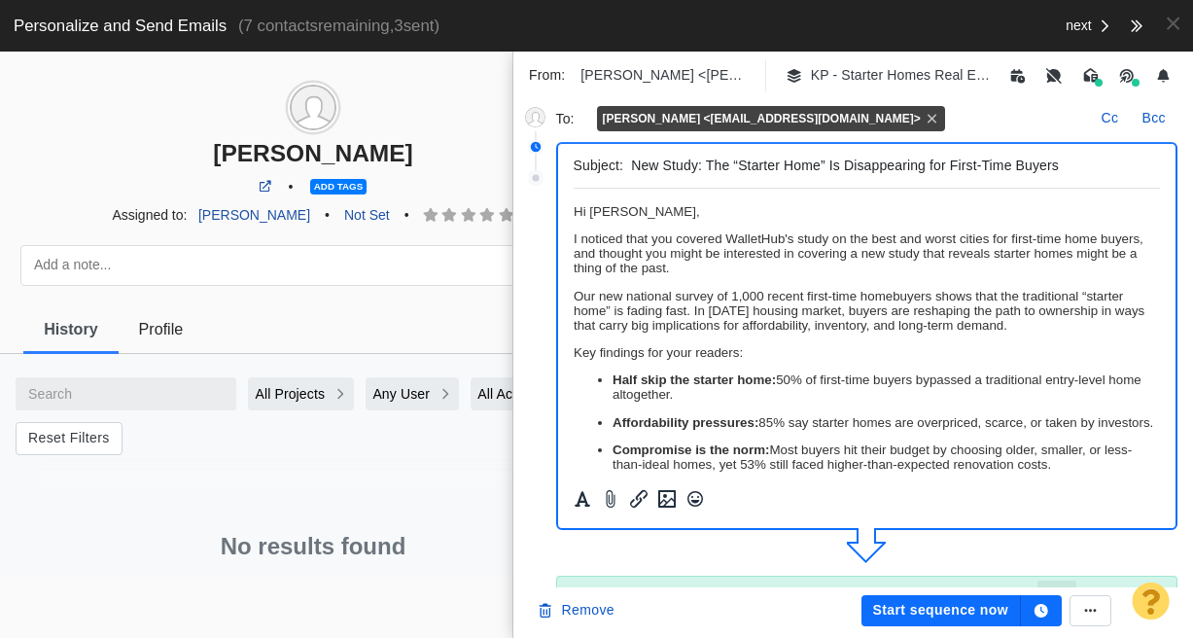
click at [916, 607] on button "Start sequence now" at bounding box center [942, 610] width 160 height 31
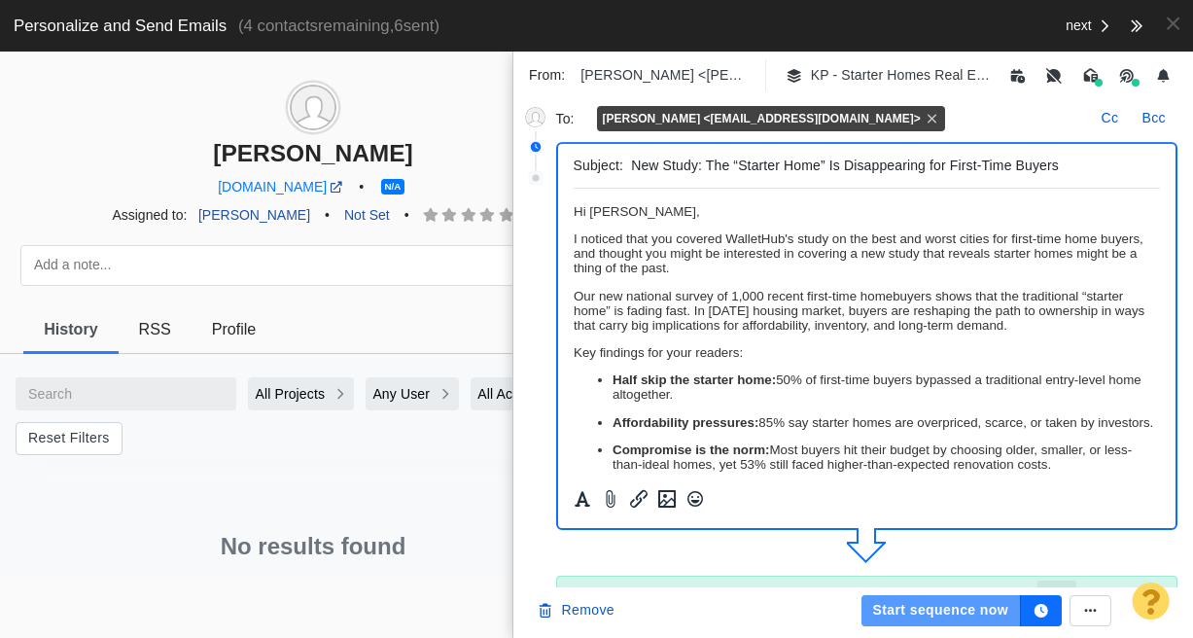
click at [932, 606] on button "Start sequence now" at bounding box center [942, 610] width 160 height 31
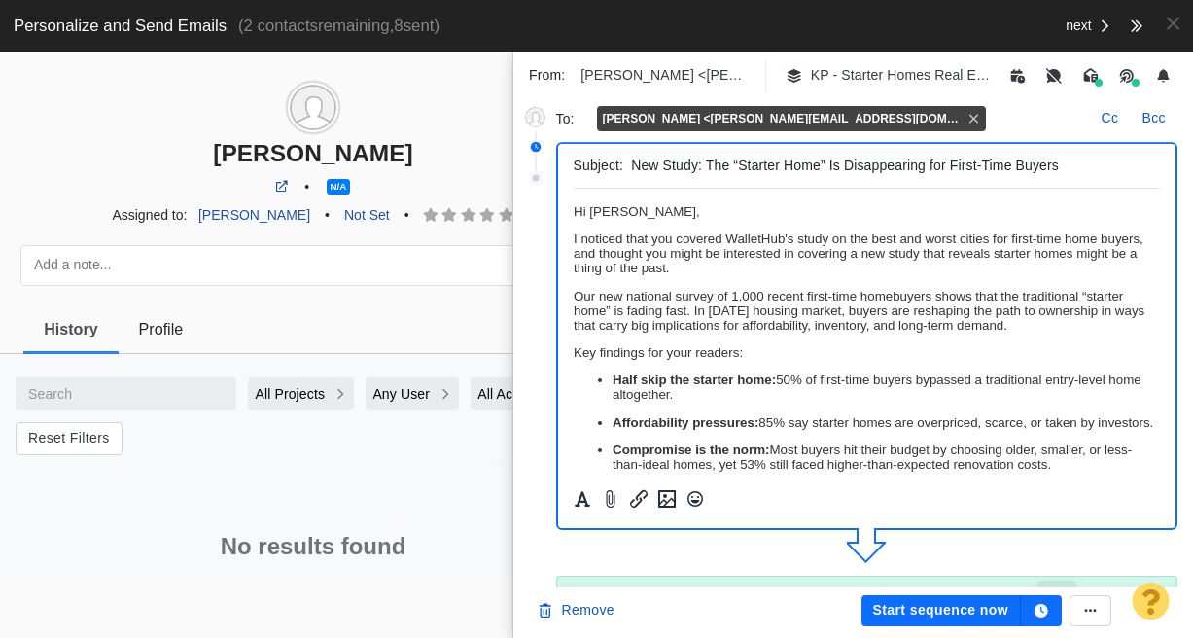
click at [932, 606] on button "Start sequence now" at bounding box center [942, 610] width 160 height 31
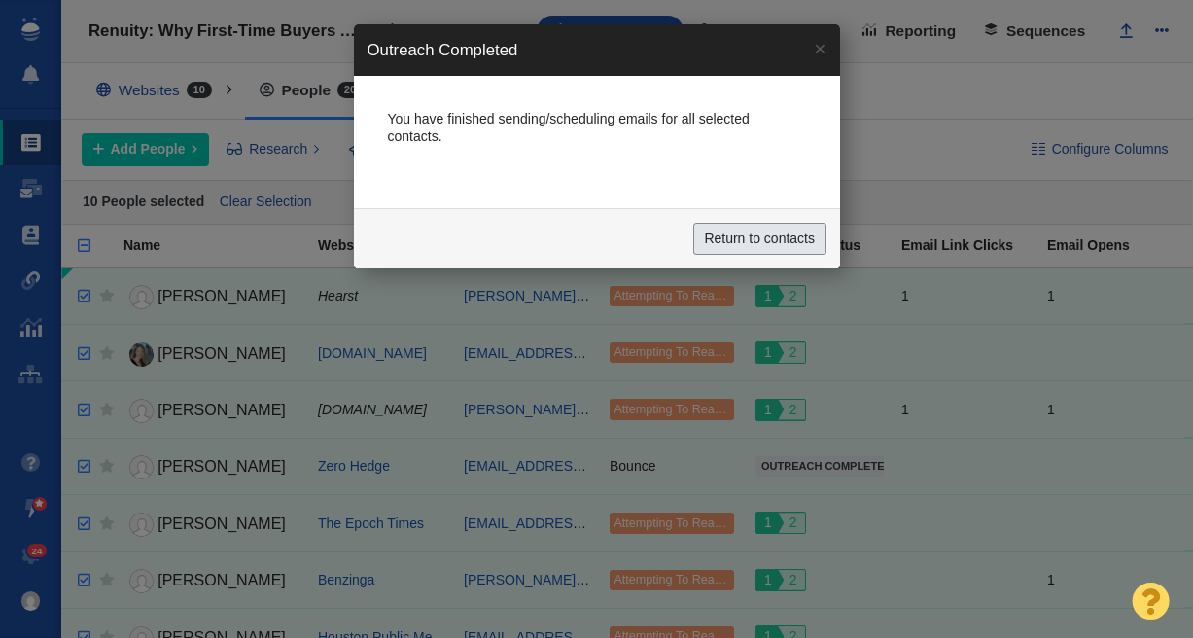
click at [795, 234] on input "Return to contacts" at bounding box center [760, 239] width 133 height 33
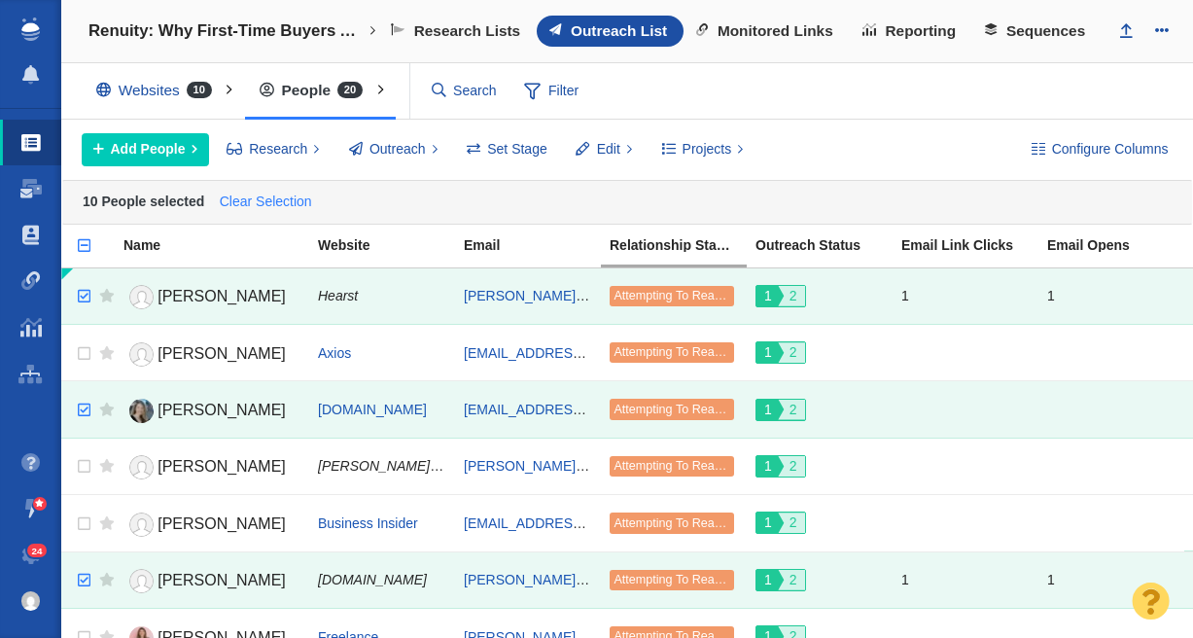
click at [272, 198] on link "Clear Selection" at bounding box center [265, 202] width 101 height 29
checkbox input "false"
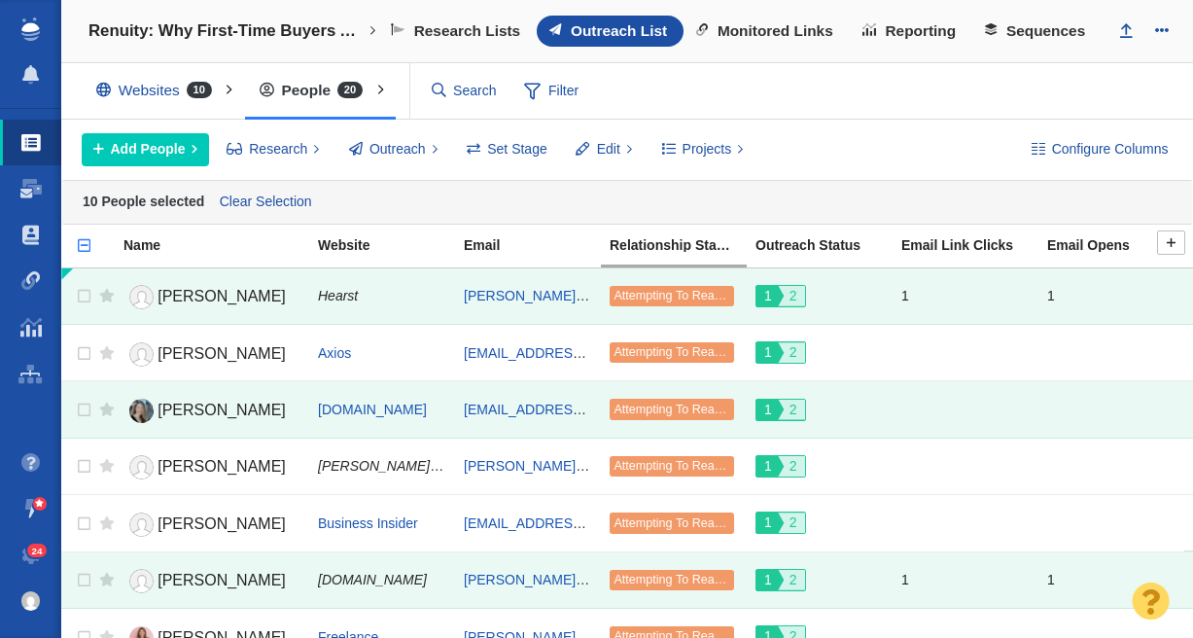
checkbox input "false"
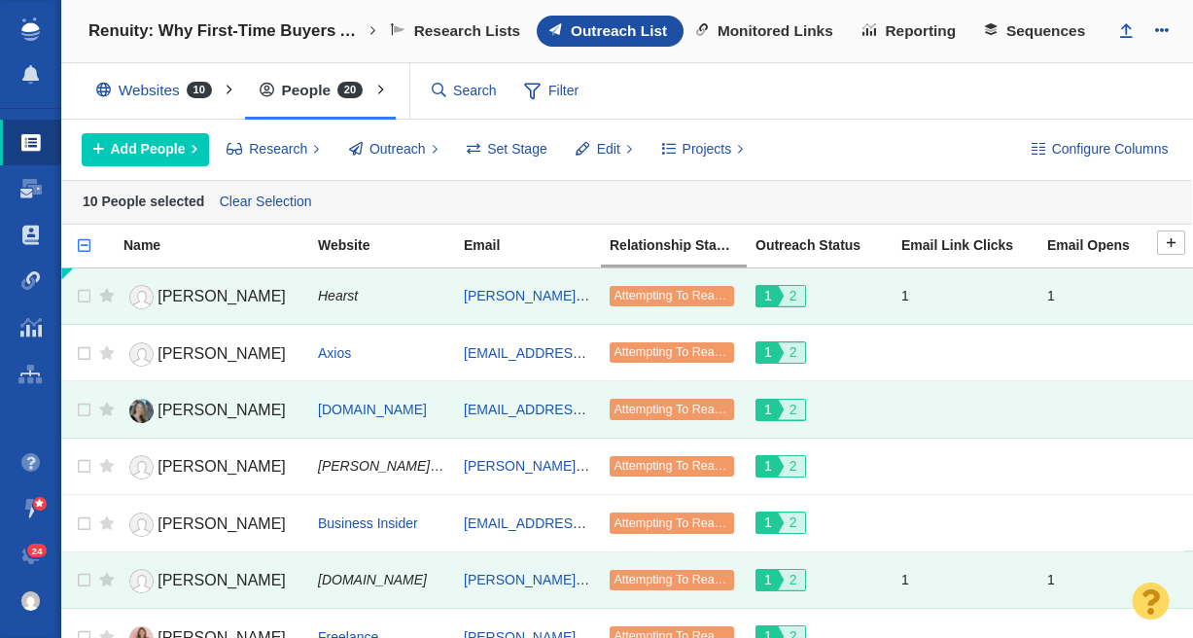
checkbox input "false"
